Goal: Task Accomplishment & Management: Manage account settings

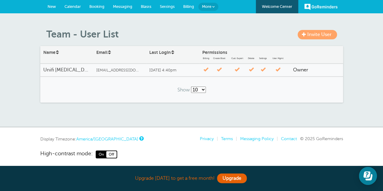
click at [304, 35] on span at bounding box center [304, 34] width 4 height 4
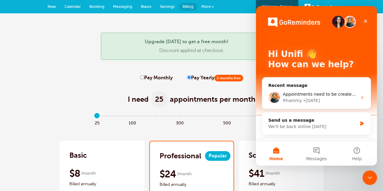
click at [142, 77] on input "Pay Monthly" at bounding box center [142, 77] width 4 height 4
radio input "true"
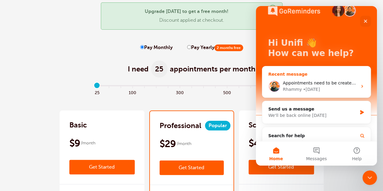
scroll to position [17, 0]
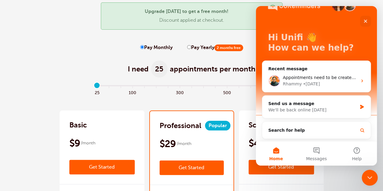
click at [372, 179] on icon "Close Intercom Messenger" at bounding box center [368, 176] width 7 height 7
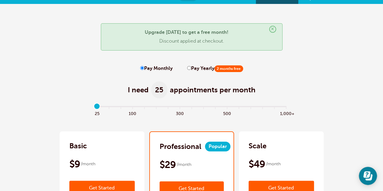
scroll to position [0, 0]
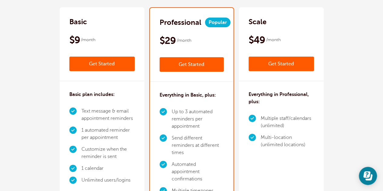
scroll to position [121, 0]
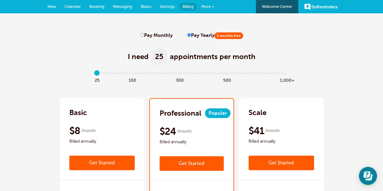
click at [140, 35] on input "Pay Monthly" at bounding box center [142, 35] width 4 height 4
radio input "true"
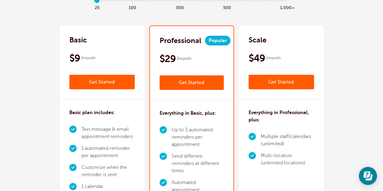
scroll to position [30, 0]
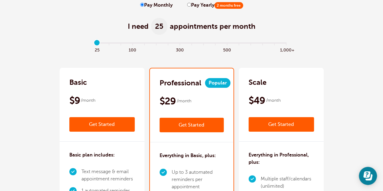
click at [188, 4] on input "Pay Yearly 2 months free" at bounding box center [189, 5] width 4 height 4
radio input "true"
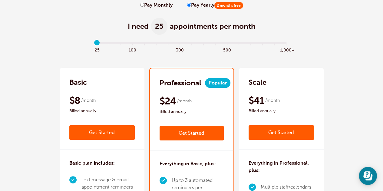
click at [142, 4] on input "Pay Monthly" at bounding box center [142, 5] width 4 height 4
radio input "true"
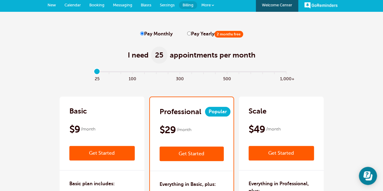
scroll to position [0, 0]
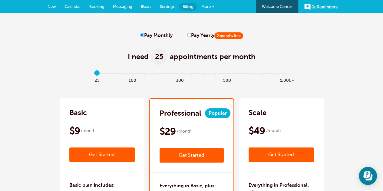
click at [74, 43] on div "I need 25 appointments per month" at bounding box center [191, 53] width 371 height 30
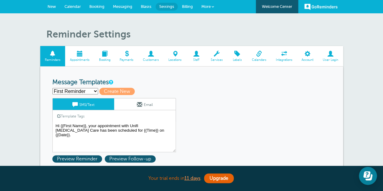
click at [307, 56] on span at bounding box center [307, 54] width 21 height 6
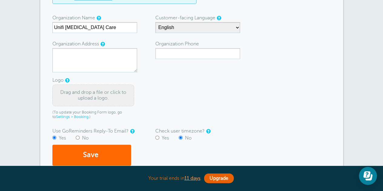
scroll to position [121, 0]
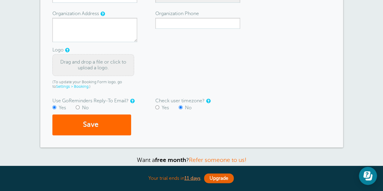
click at [156, 106] on input "Yes" at bounding box center [157, 107] width 4 height 4
radio input "true"
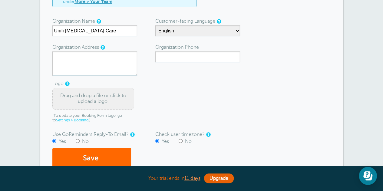
scroll to position [61, 0]
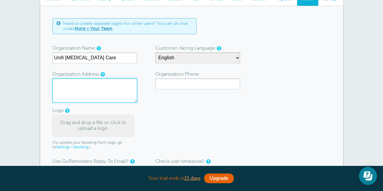
click at [110, 91] on textarea "Organization Address" at bounding box center [94, 90] width 85 height 24
type textarea "38 West Main Street"
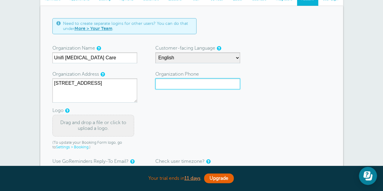
click at [167, 85] on input "Organization Phone" at bounding box center [197, 83] width 85 height 11
paste input "(888) 717-5835"
type input "(888) 717-5835"
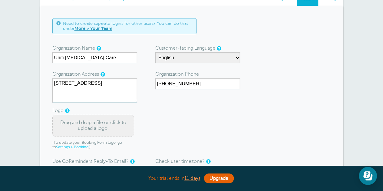
click at [111, 124] on div "Drag and drop a file or click to upload a logo." at bounding box center [93, 126] width 82 height 22
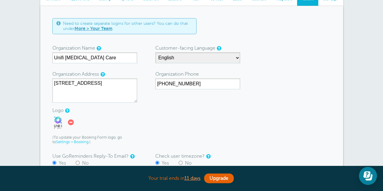
scroll to position [91, 0]
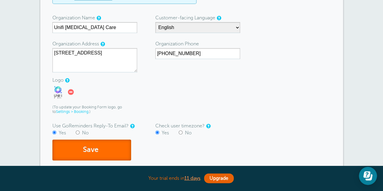
click at [98, 152] on button "Save" at bounding box center [91, 150] width 79 height 21
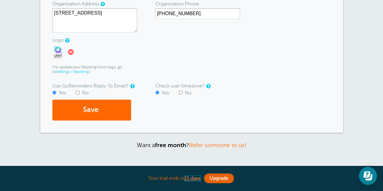
scroll to position [152, 0]
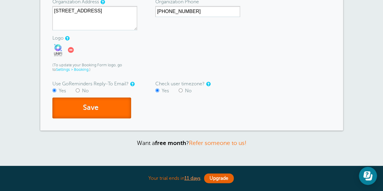
click at [121, 109] on button "Save" at bounding box center [91, 108] width 79 height 21
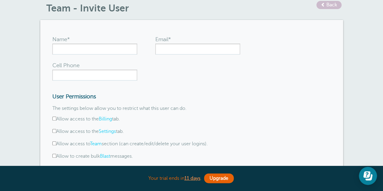
scroll to position [60, 0]
